Goal: Information Seeking & Learning: Learn about a topic

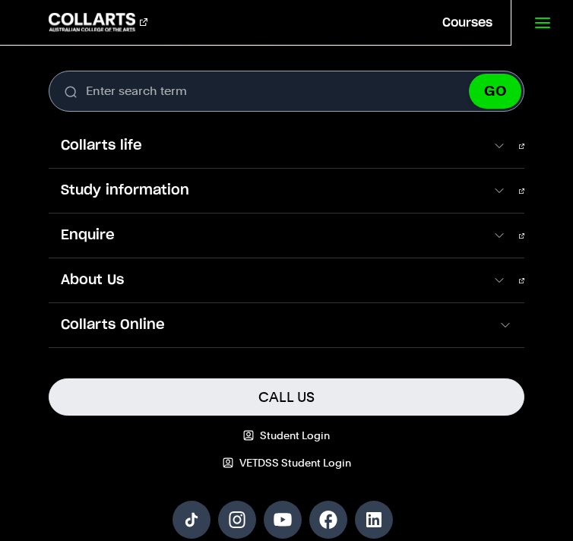
click at [484, 182] on span "Study information" at bounding box center [270, 191] width 443 height 20
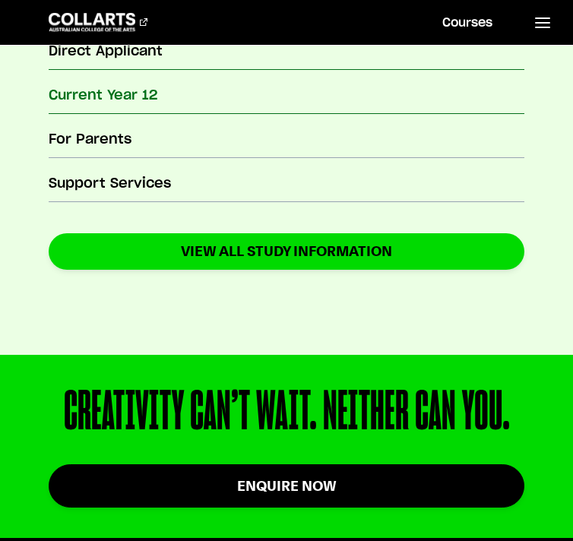
scroll to position [691, 0]
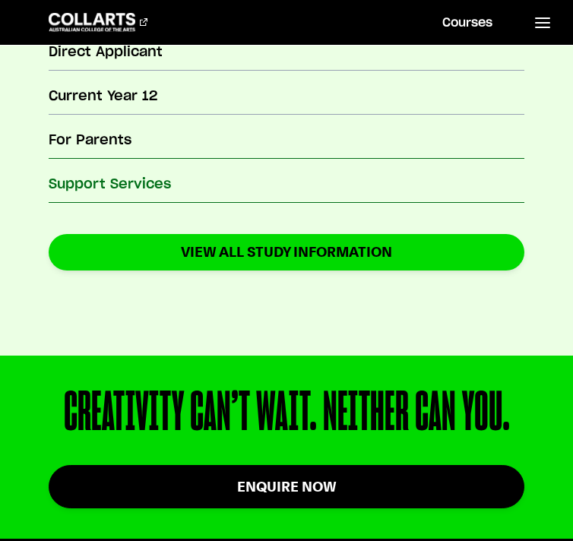
click at [152, 185] on h3 "Support Services" at bounding box center [287, 185] width 476 height 20
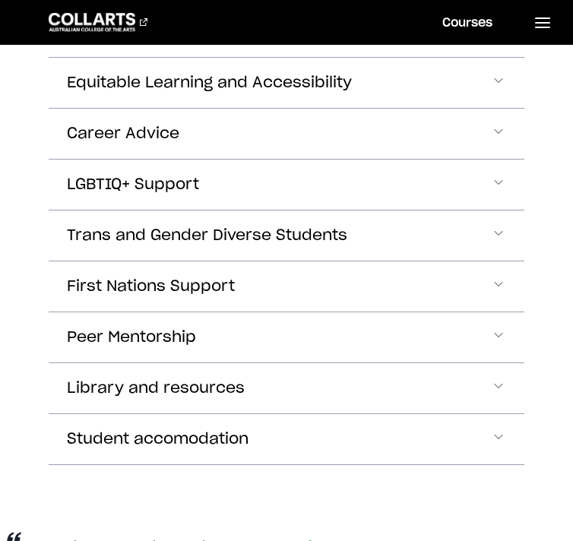
scroll to position [811, 0]
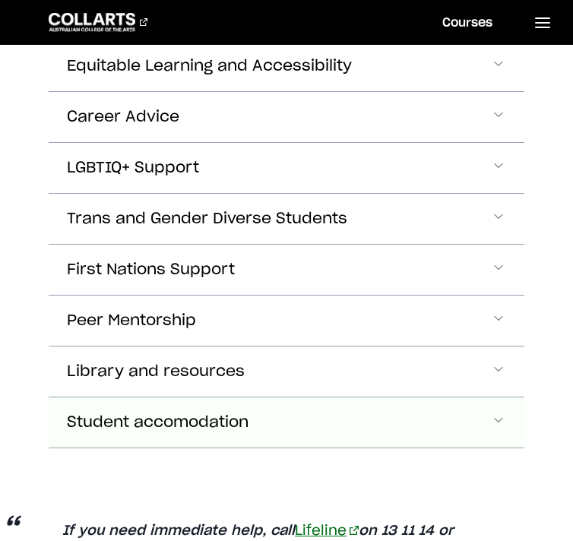
click at [437, 430] on button "Student accomodation" at bounding box center [287, 423] width 476 height 50
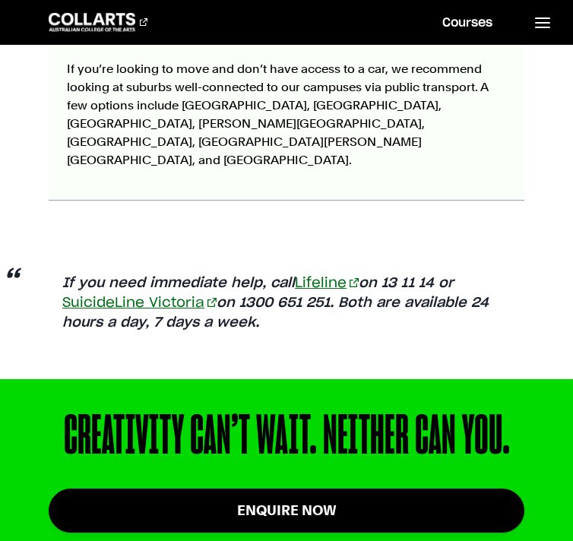
scroll to position [1436, 0]
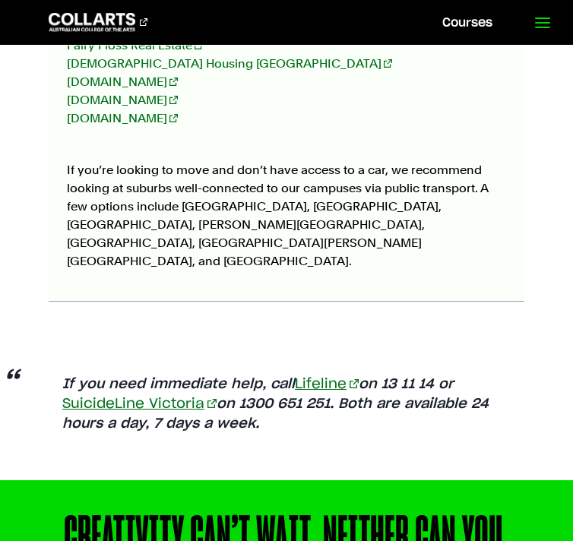
click at [541, 14] on icon at bounding box center [543, 23] width 18 height 18
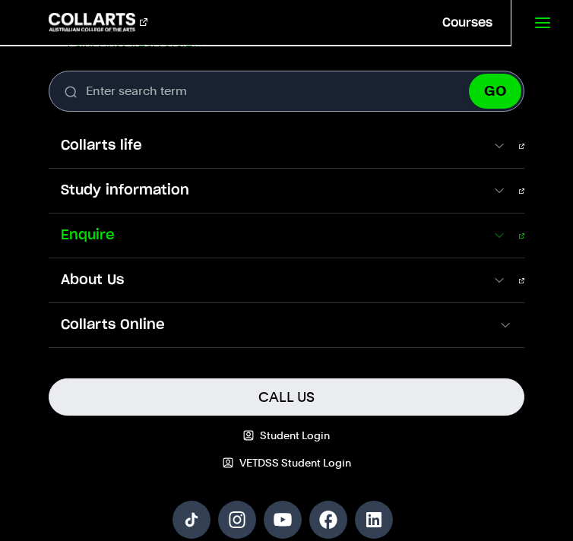
click at [492, 241] on span "Enquire" at bounding box center [270, 236] width 443 height 20
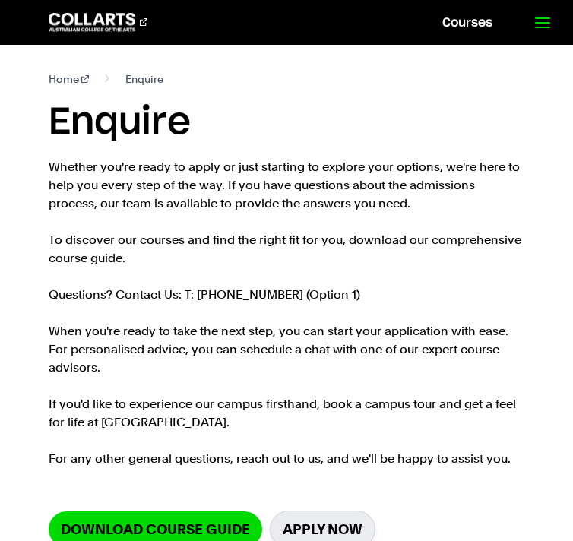
click at [548, 24] on icon at bounding box center [543, 23] width 18 height 18
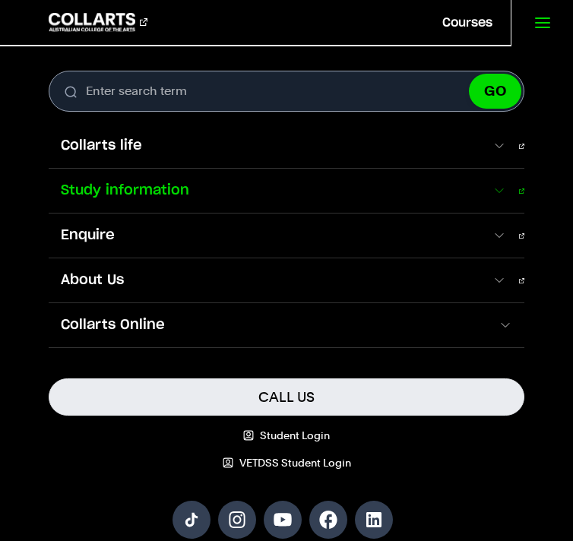
click at [506, 192] on span at bounding box center [499, 190] width 14 height 15
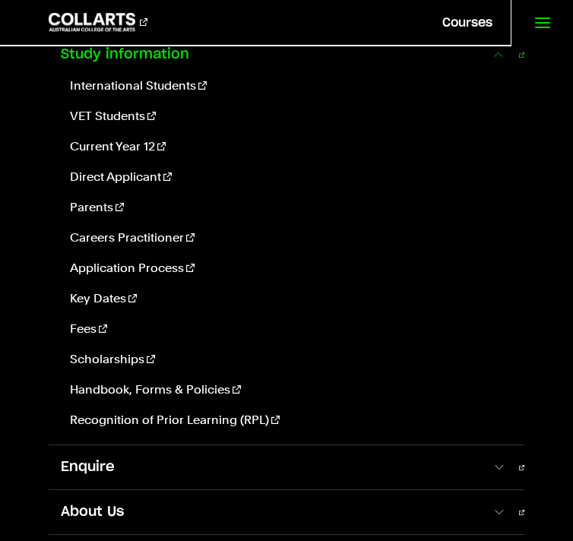
scroll to position [135, 0]
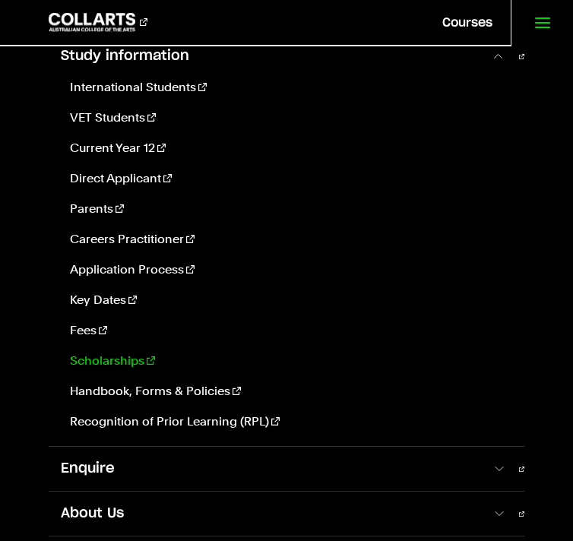
click at [110, 360] on link "Scholarships" at bounding box center [288, 361] width 449 height 18
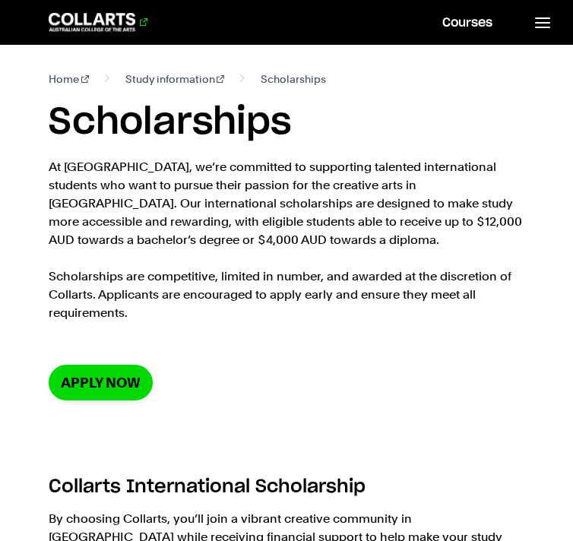
click at [129, 24] on 1 "Go to homepage" at bounding box center [92, 22] width 87 height 18
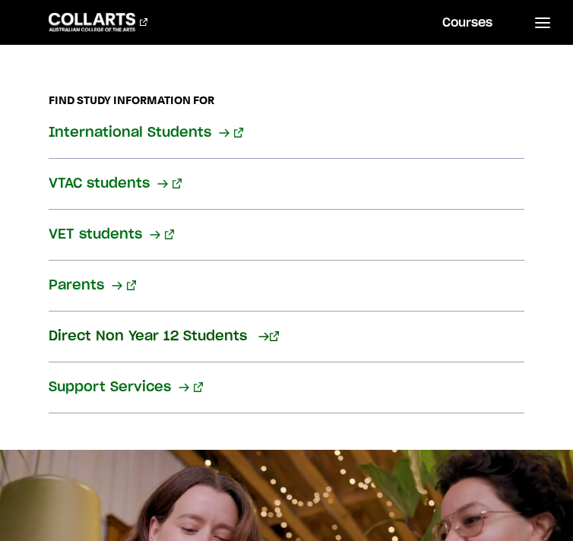
scroll to position [2748, 0]
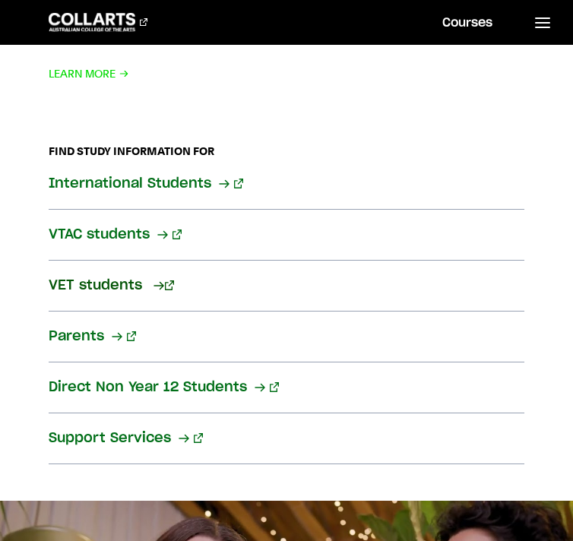
click at [110, 261] on link "VET students" at bounding box center [287, 286] width 476 height 51
